Goal: Information Seeking & Learning: Learn about a topic

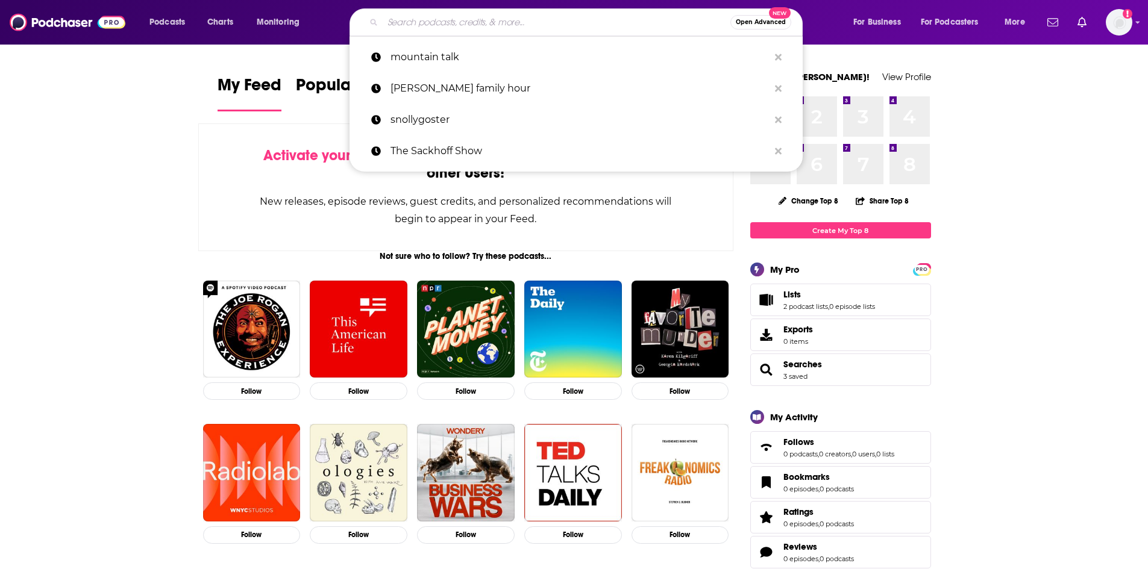
click at [411, 27] on input "Search podcasts, credits, & more..." at bounding box center [557, 22] width 348 height 19
paste input "Ghosts in the Machine Podcast"
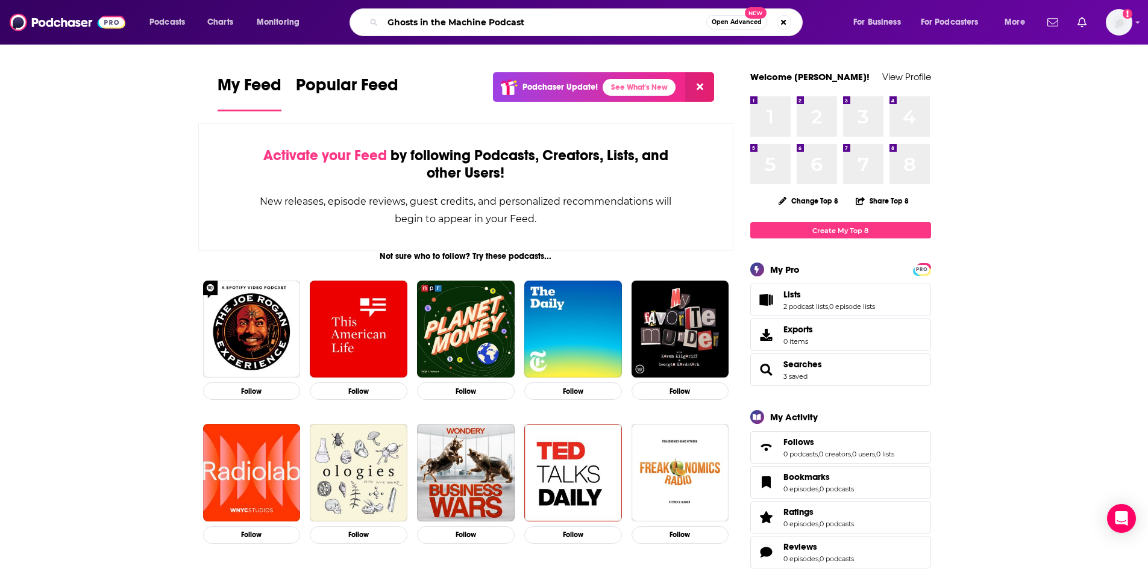
type input "Ghosts in the Machine Podcast"
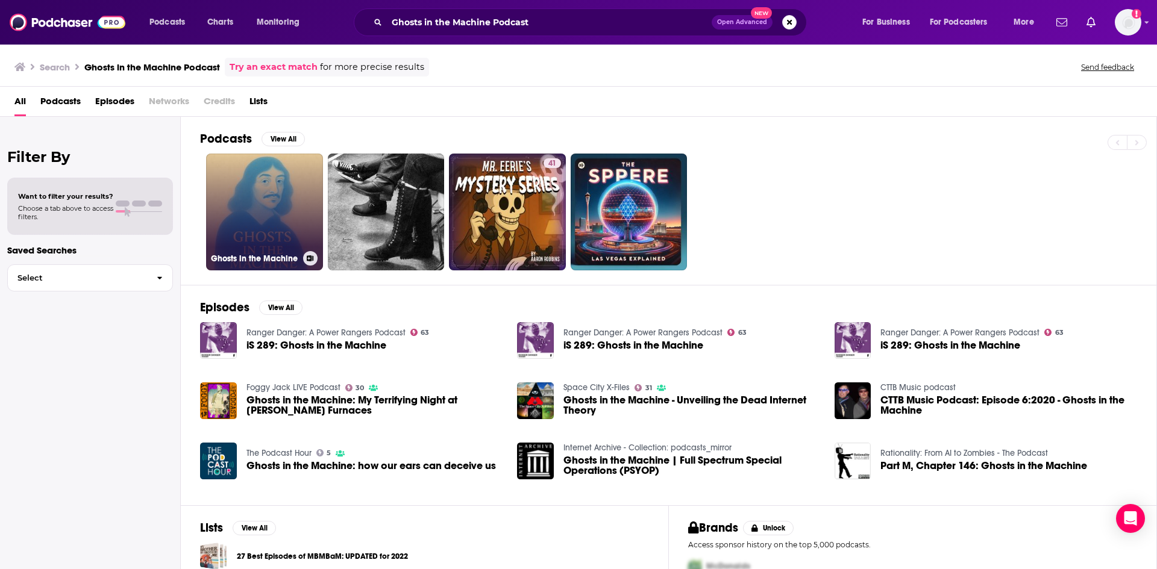
click at [266, 199] on link "Ghosts in the Machine" at bounding box center [264, 212] width 117 height 117
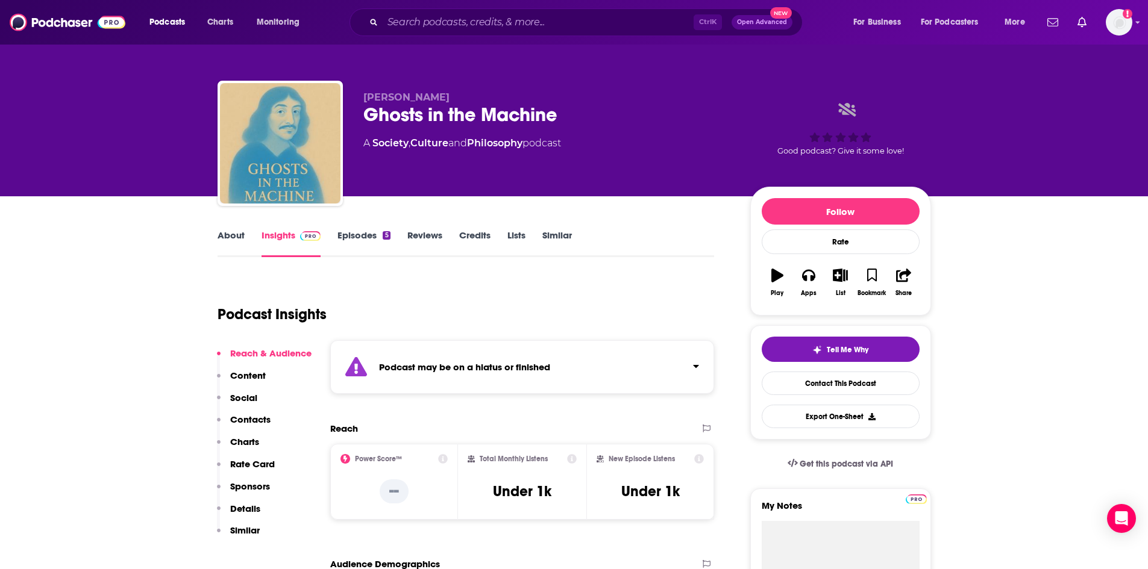
click at [243, 249] on link "About" at bounding box center [230, 244] width 27 height 28
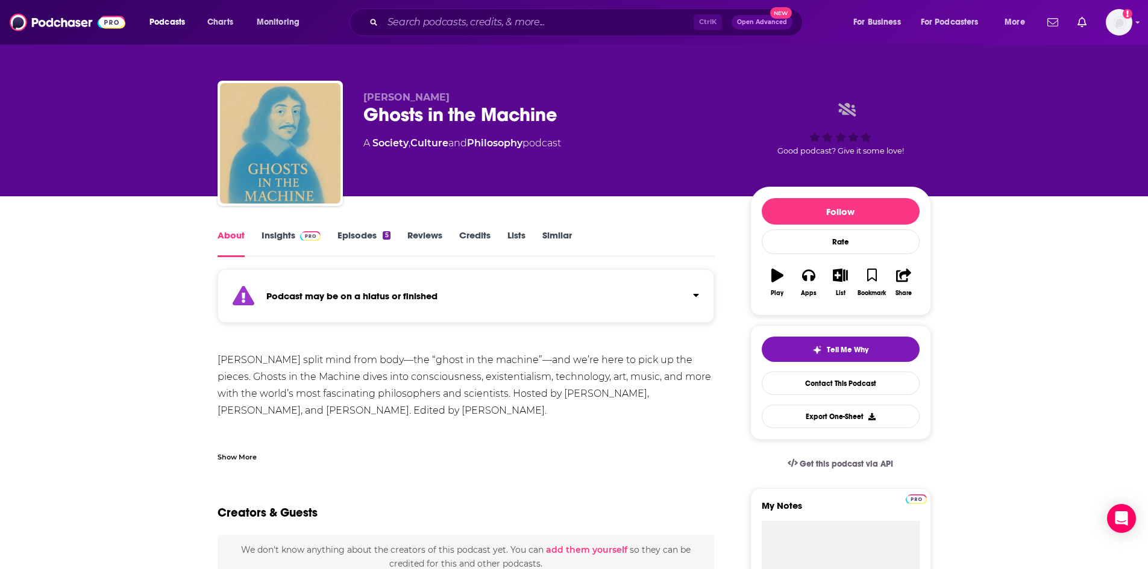
click at [281, 239] on link "Insights" at bounding box center [291, 244] width 60 height 28
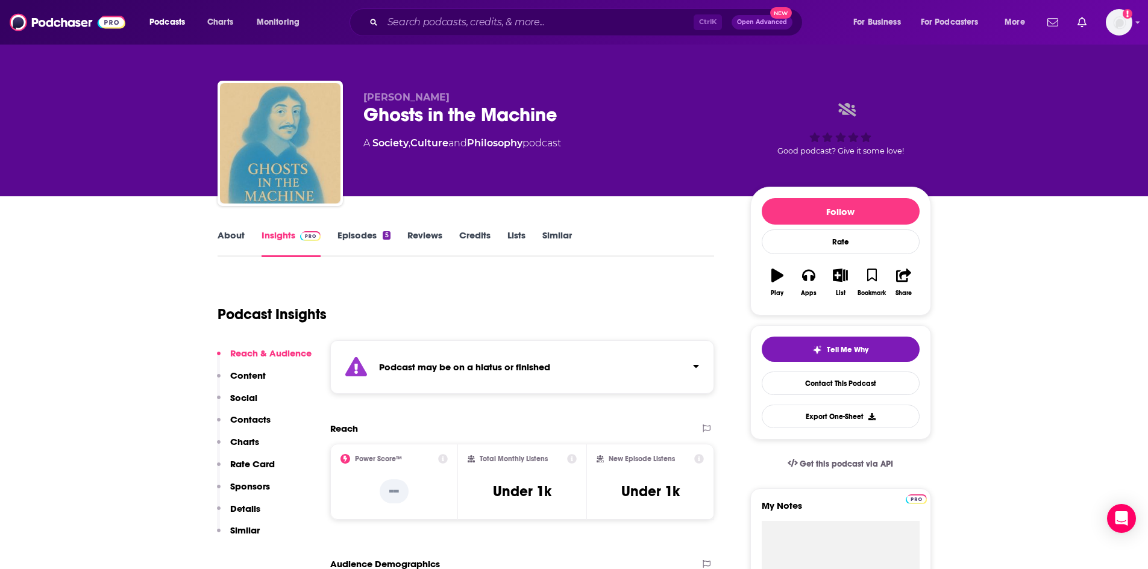
click at [350, 243] on link "Episodes 5" at bounding box center [363, 244] width 52 height 28
